Goal: Information Seeking & Learning: Compare options

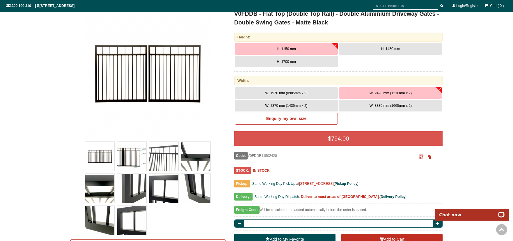
scroll to position [73, 0]
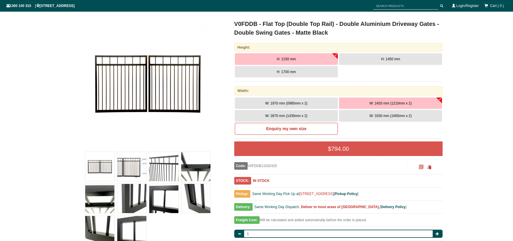
click at [306, 71] on button "H: 1700 mm" at bounding box center [286, 72] width 103 height 12
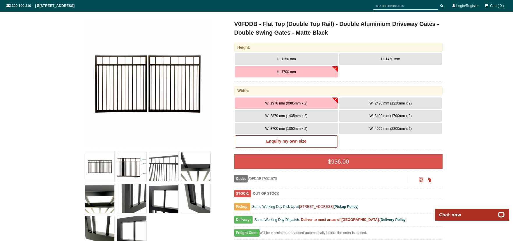
click at [295, 116] on span "W: 2870 mm (1435mm x 2)" at bounding box center [286, 116] width 42 height 4
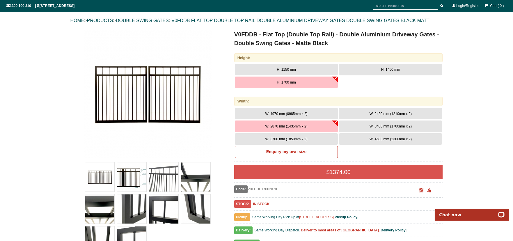
scroll to position [131, 0]
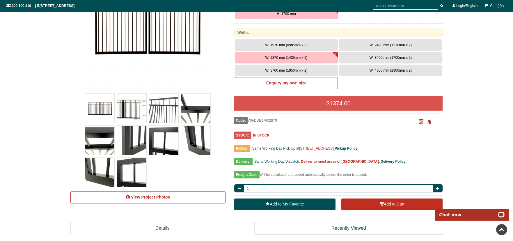
click at [379, 57] on span "W: 3400 mm (1700mm x 2)" at bounding box center [391, 58] width 42 height 4
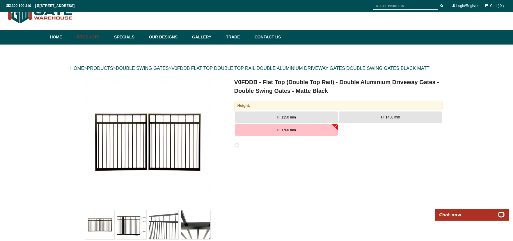
scroll to position [0, 0]
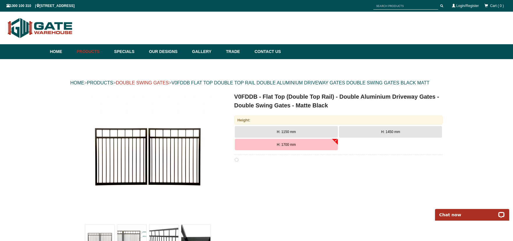
click at [154, 83] on link "DOUBLE SWING GATES" at bounding box center [142, 82] width 53 height 5
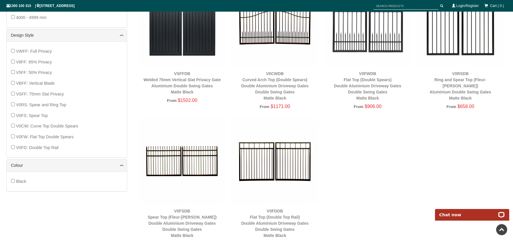
scroll to position [306, 0]
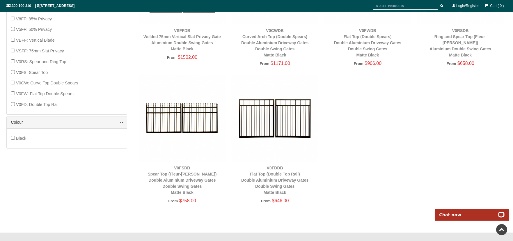
click at [278, 122] on img at bounding box center [274, 118] width 87 height 87
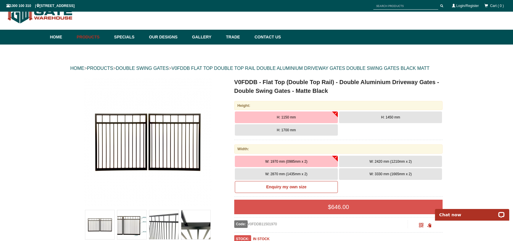
scroll to position [44, 0]
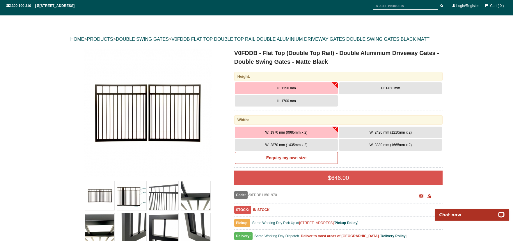
click at [377, 133] on span "W: 2420 mm (1210mm x 2)" at bounding box center [391, 132] width 42 height 4
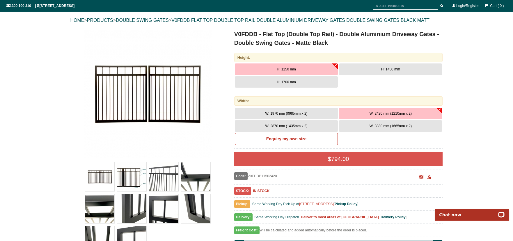
scroll to position [73, 0]
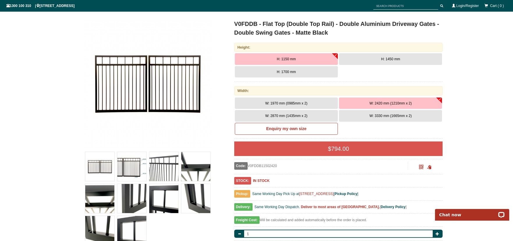
click at [294, 73] on span "H: 1700 mm" at bounding box center [286, 72] width 19 height 4
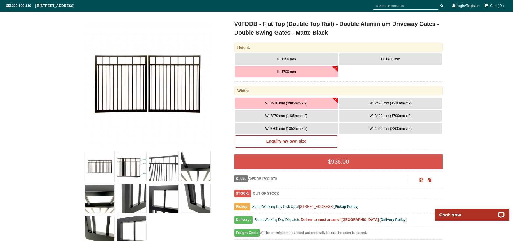
click at [382, 100] on button "W: 2420 mm (1210mm x 2)" at bounding box center [390, 103] width 103 height 12
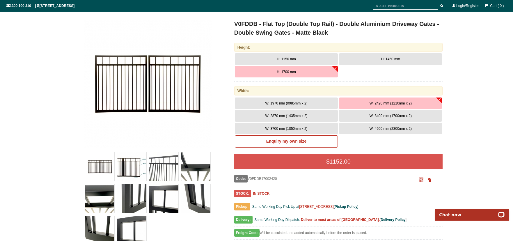
click at [312, 115] on button "W: 2870 mm (1435mm x 2)" at bounding box center [286, 116] width 103 height 12
